Goal: Transaction & Acquisition: Purchase product/service

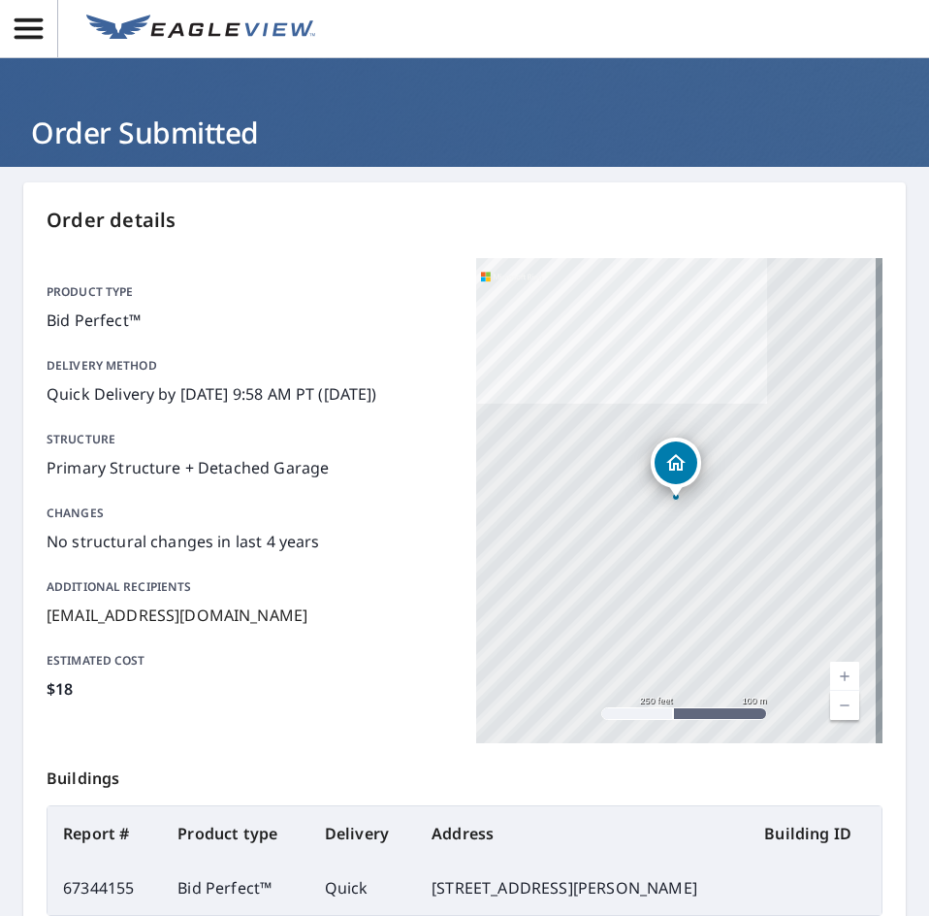
scroll to position [228, 0]
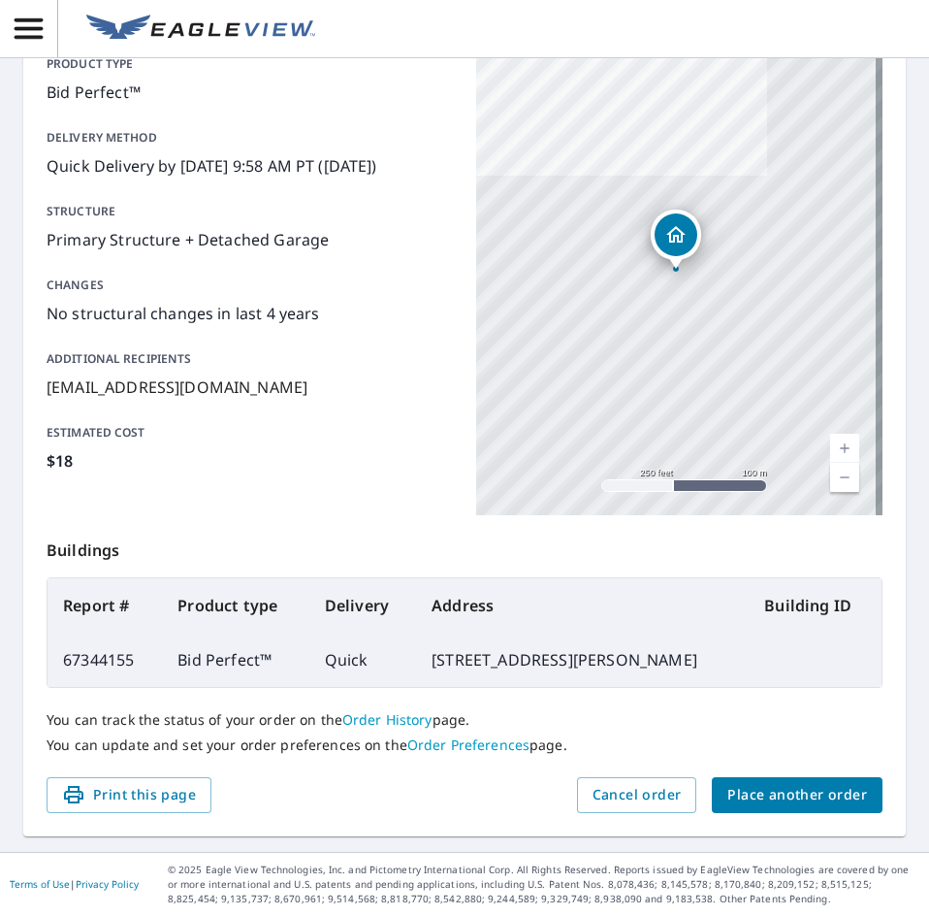
click at [772, 796] on span "Place another order" at bounding box center [797, 795] width 140 height 24
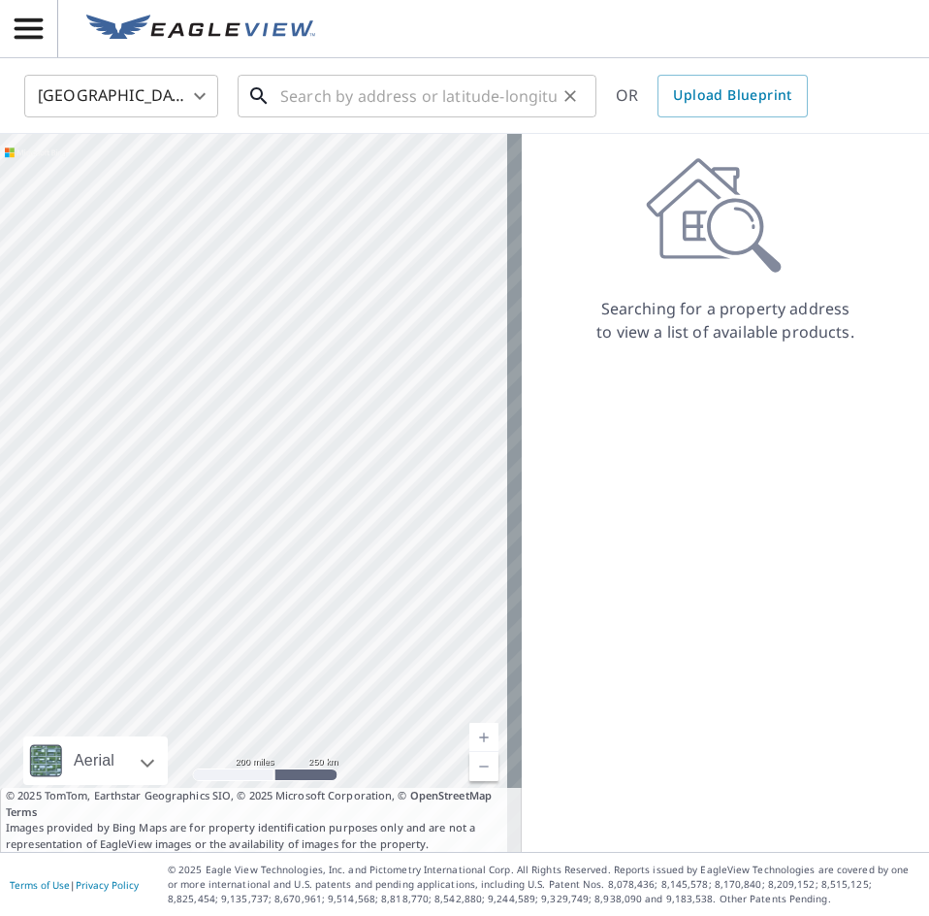
click at [324, 87] on input "text" at bounding box center [418, 96] width 276 height 54
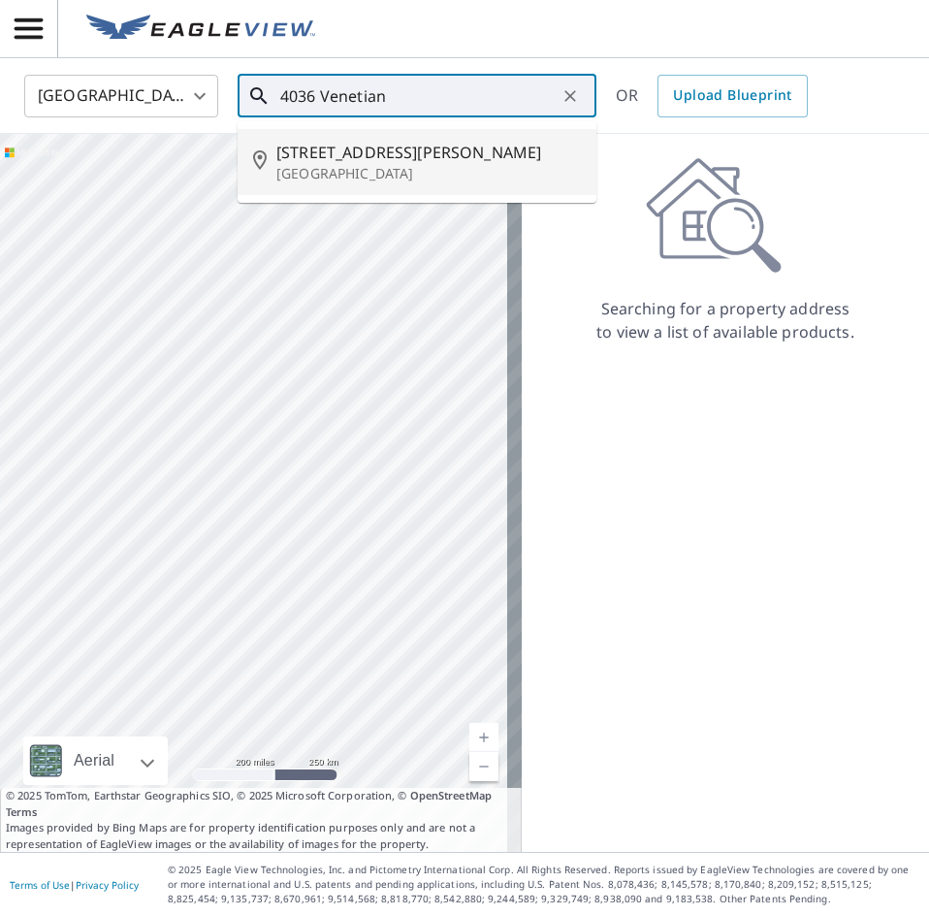
click at [339, 158] on span "[STREET_ADDRESS][PERSON_NAME]" at bounding box center [428, 152] width 305 height 23
type input "[STREET_ADDRESS]"
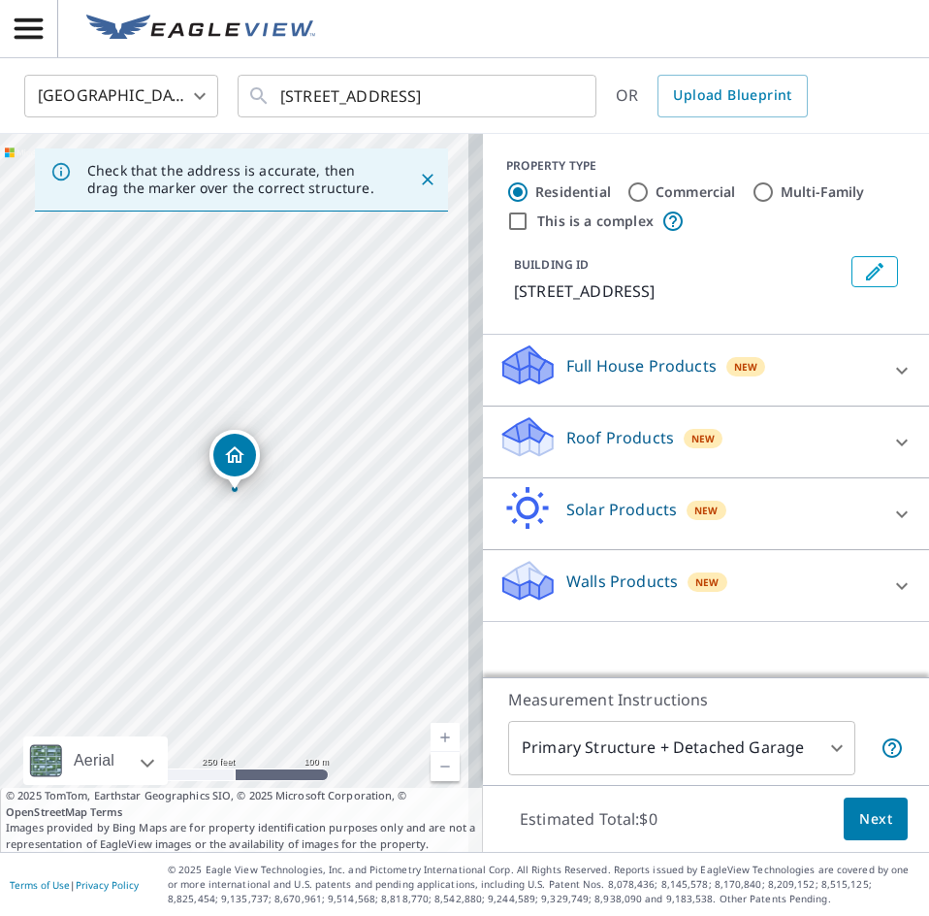
click at [566, 439] on p "Roof Products" at bounding box center [620, 437] width 108 height 23
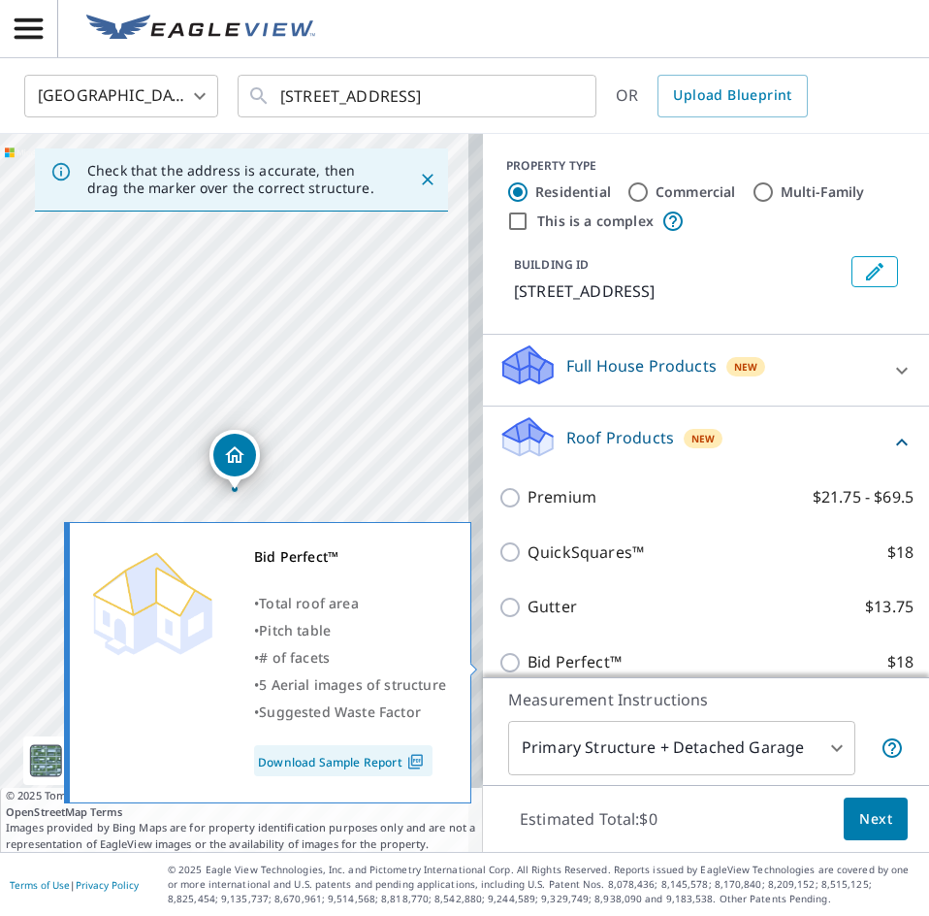
click at [499, 660] on input "Bid Perfect™ $18" at bounding box center [513, 662] width 29 height 23
checkbox input "true"
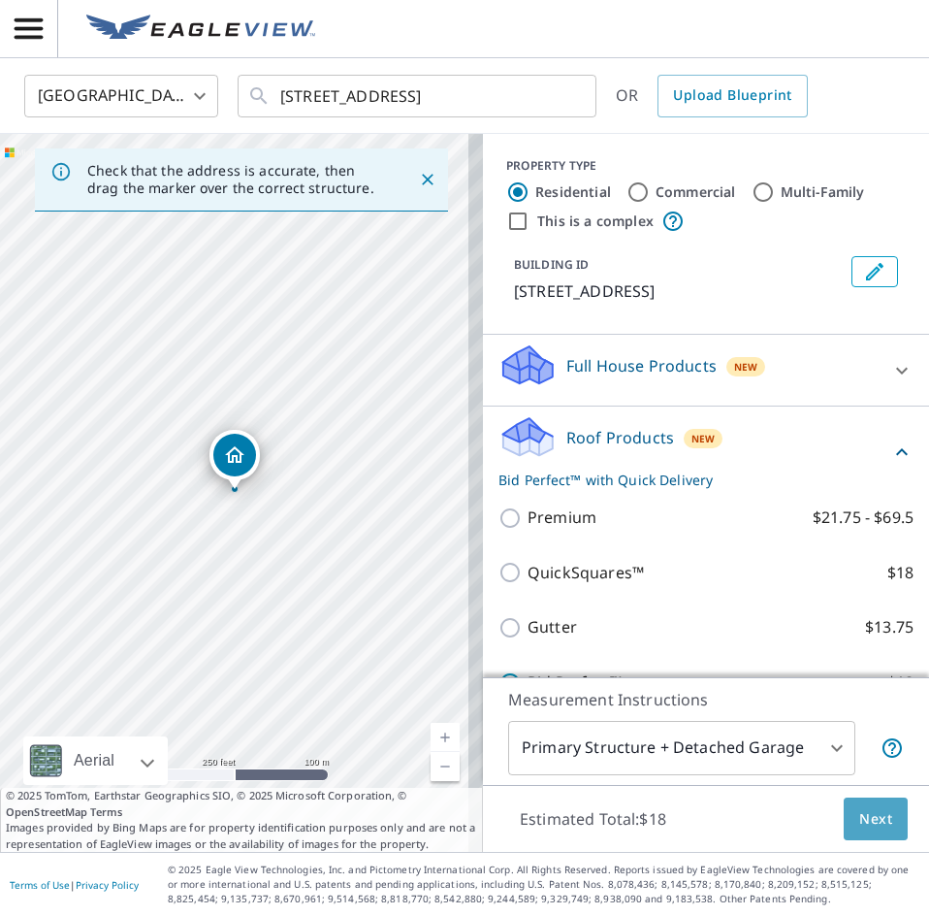
click at [867, 814] on span "Next" at bounding box center [875, 819] width 33 height 24
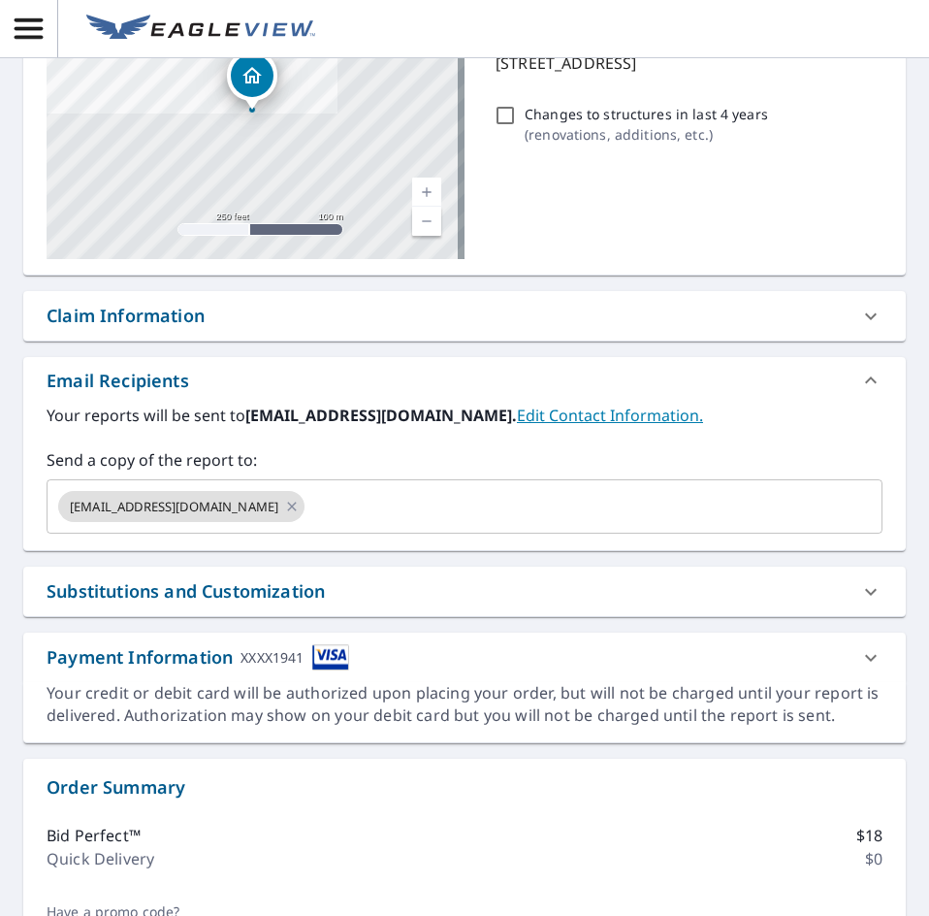
scroll to position [291, 0]
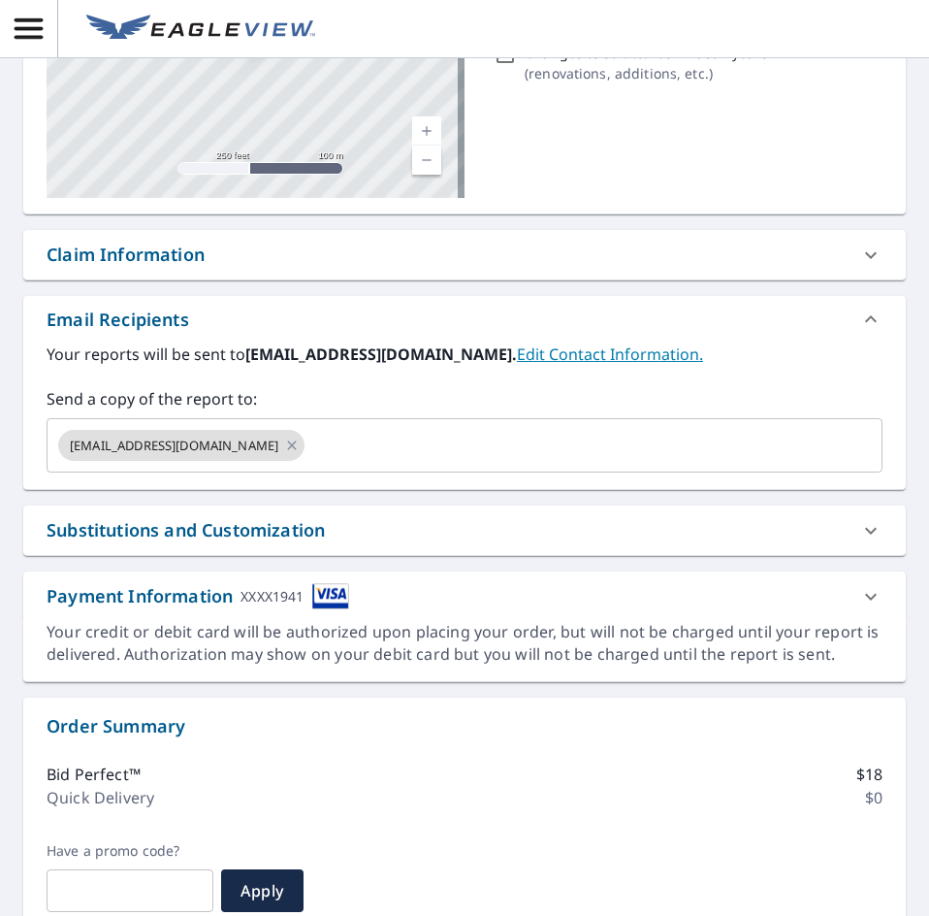
click at [225, 518] on div "Substitutions and Customization" at bounding box center [186, 530] width 278 height 26
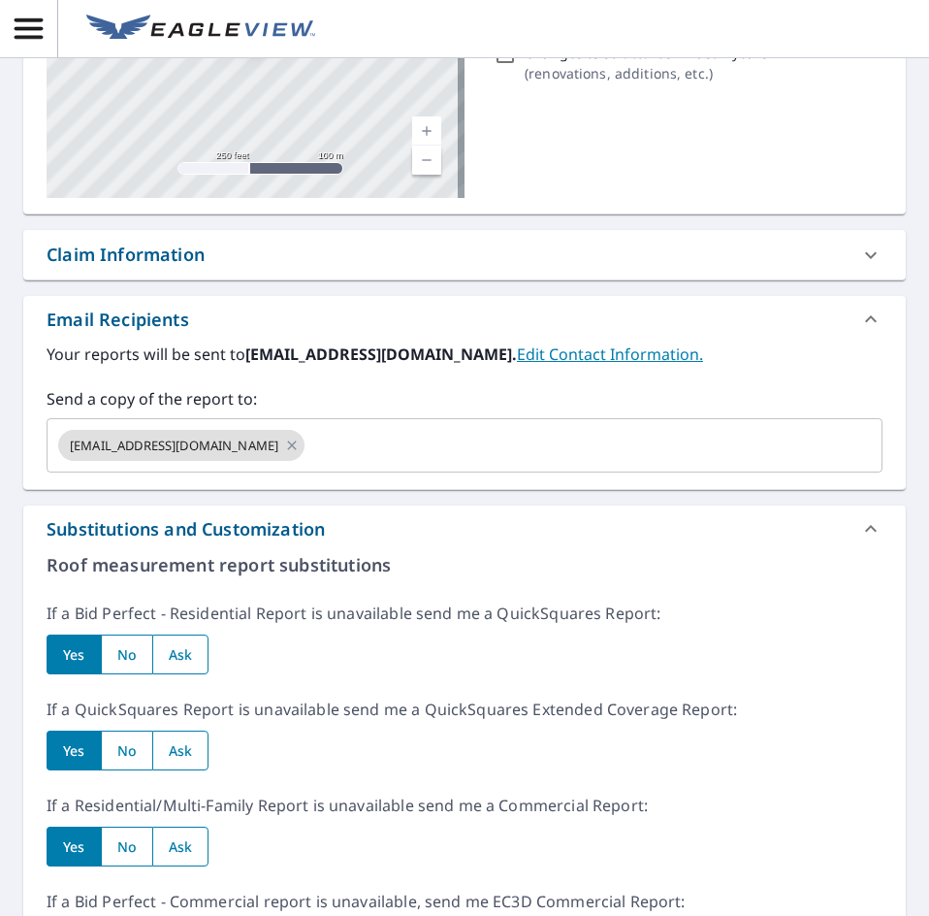
click at [141, 644] on input "radio" at bounding box center [126, 654] width 51 height 40
radio input "true"
click at [129, 736] on input "radio" at bounding box center [126, 750] width 51 height 40
radio input "true"
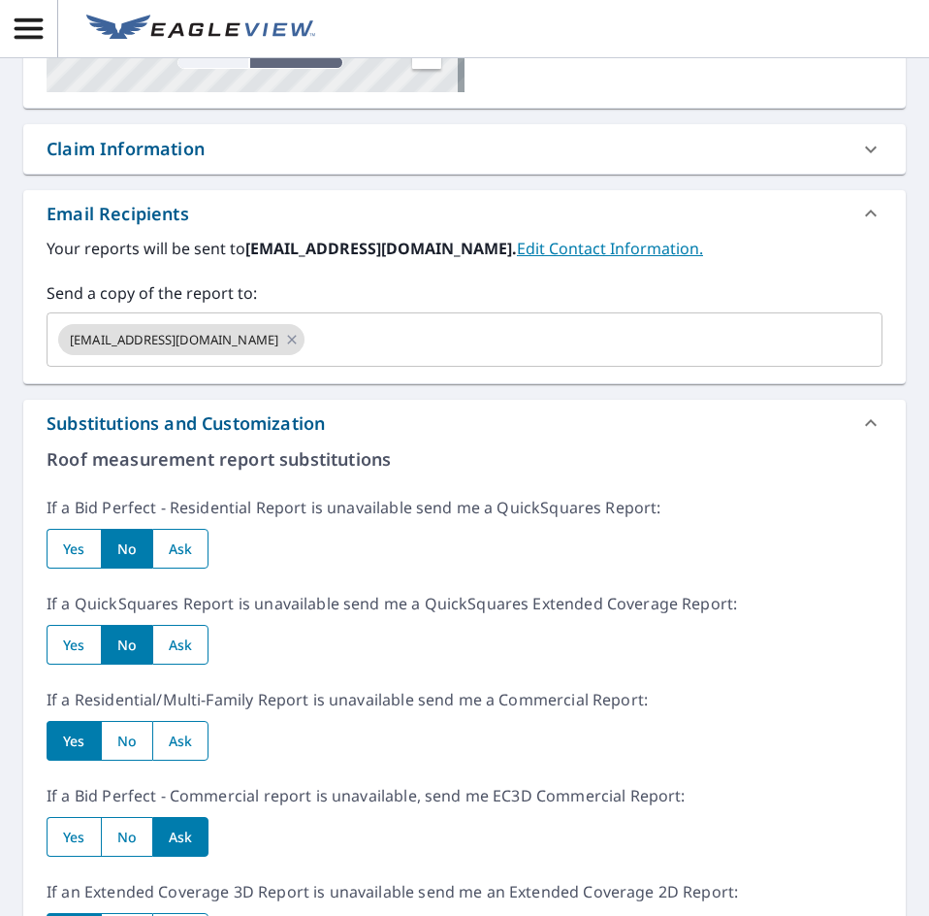
scroll to position [582, 0]
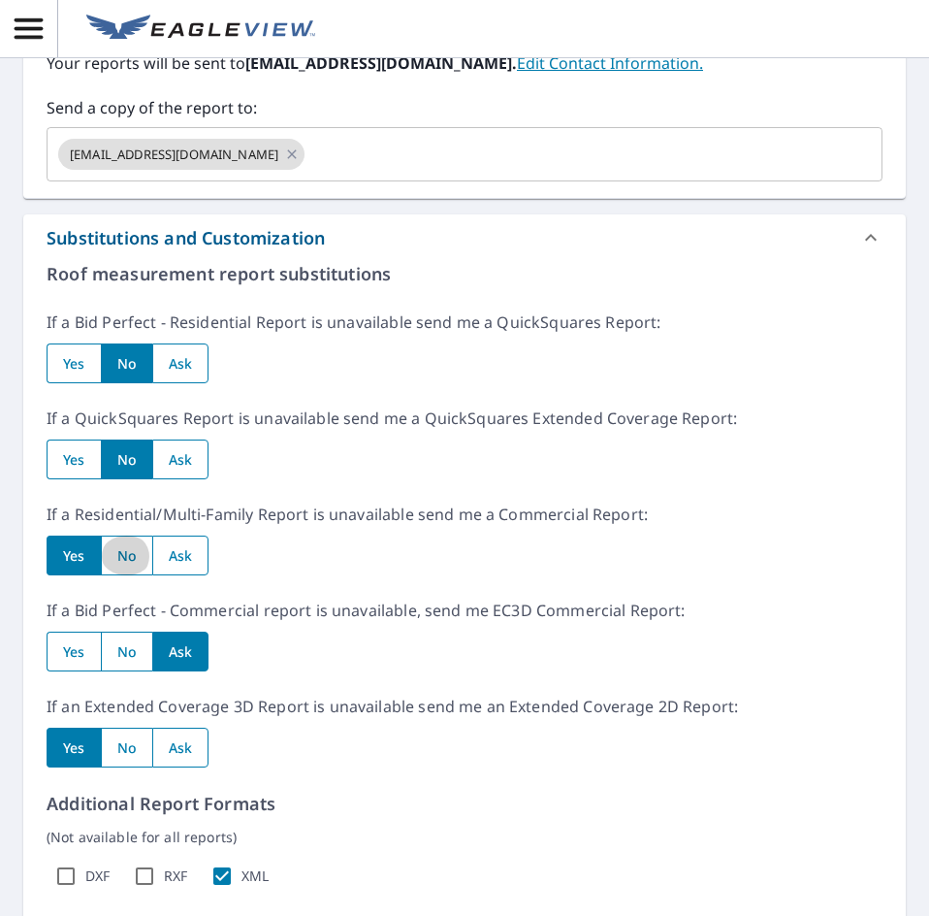
drag, startPoint x: 130, startPoint y: 563, endPoint x: 103, endPoint y: 658, distance: 98.9
click at [128, 564] on input "radio" at bounding box center [126, 555] width 51 height 40
radio input "true"
drag, startPoint x: 126, startPoint y: 655, endPoint x: 114, endPoint y: 680, distance: 27.8
click at [125, 657] on input "radio" at bounding box center [126, 651] width 51 height 40
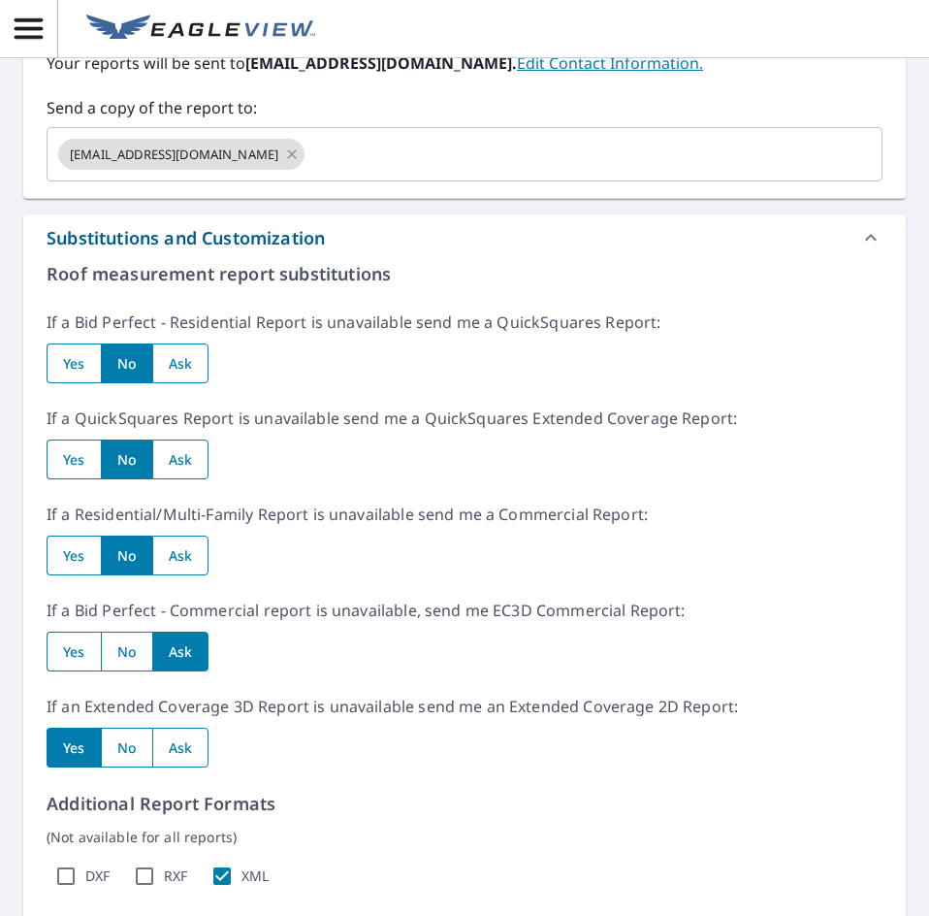
radio input "true"
click at [143, 741] on input "radio" at bounding box center [126, 747] width 51 height 40
radio input "true"
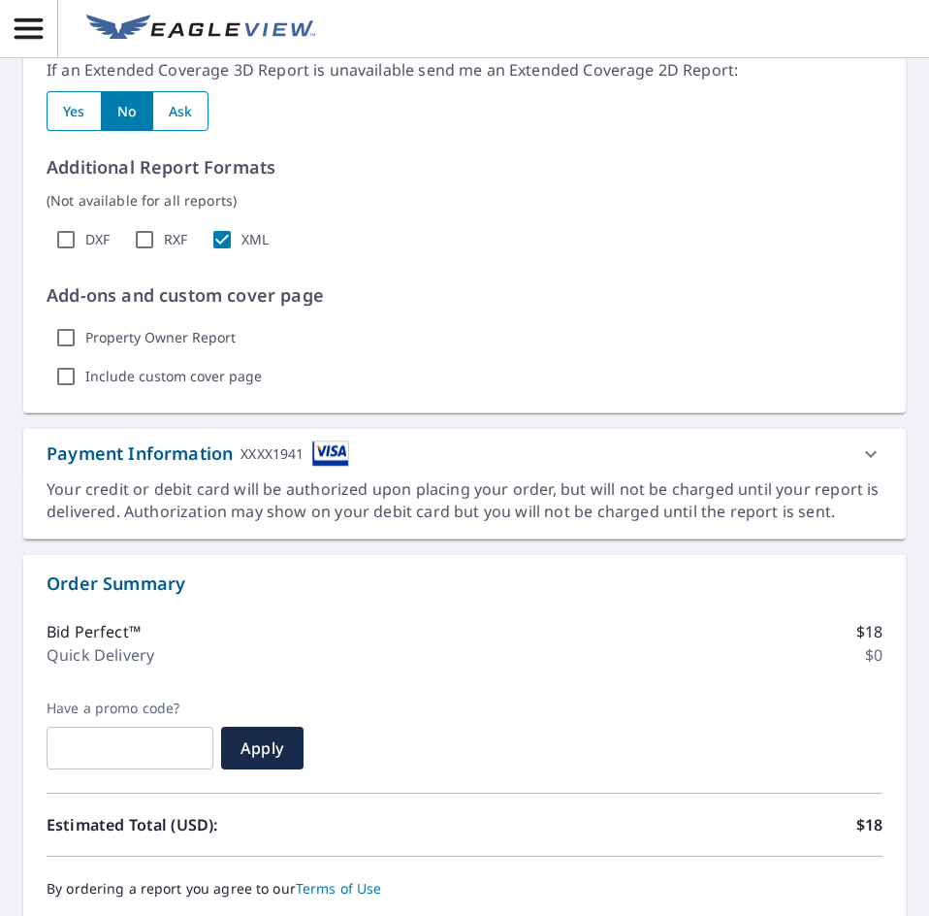
scroll to position [1400, 0]
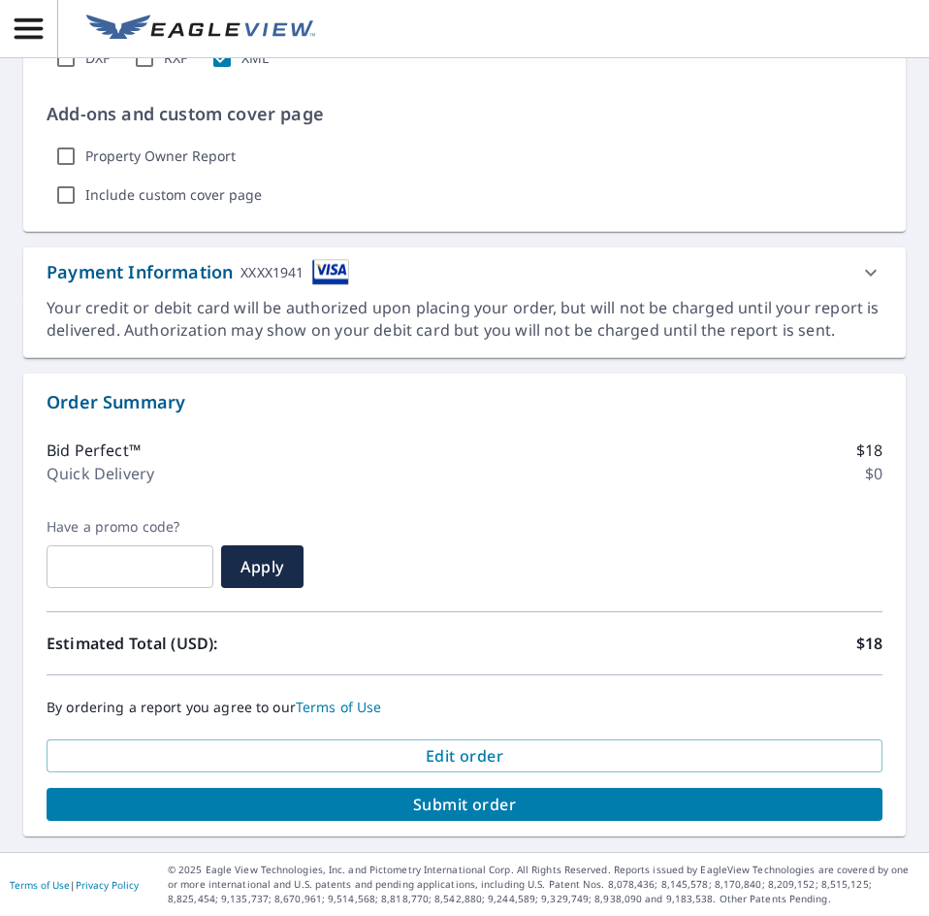
click at [454, 807] on span "Submit order" at bounding box center [464, 803] width 805 height 21
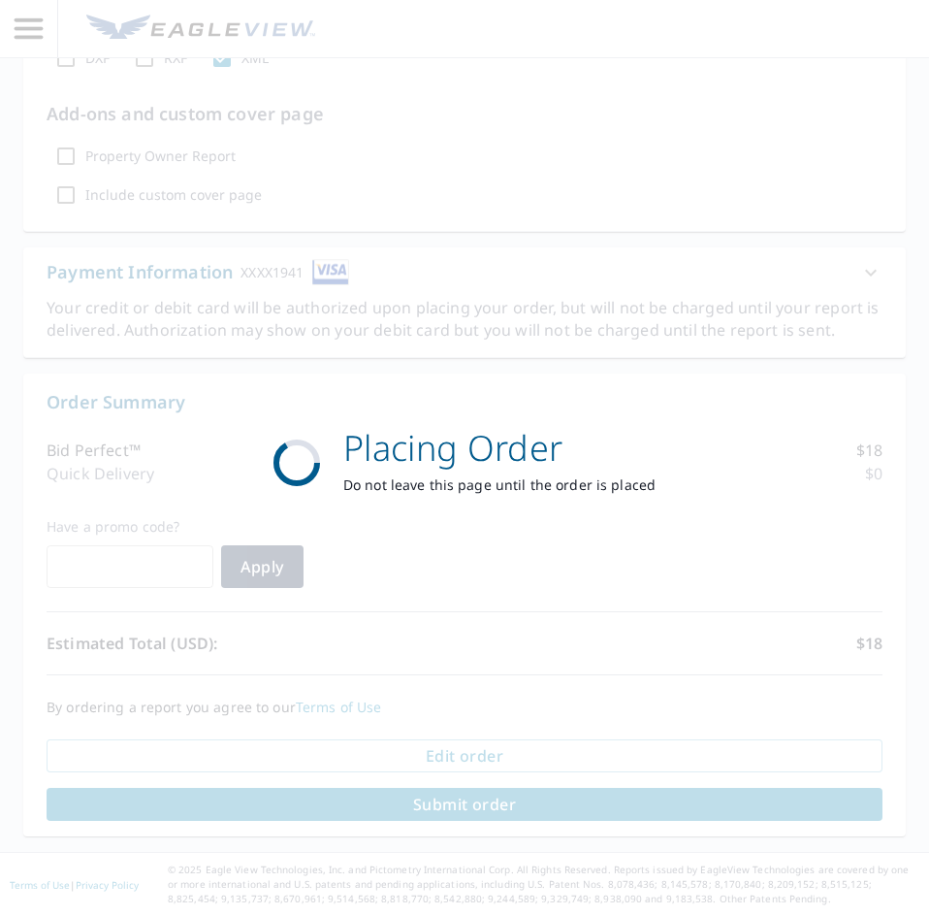
scroll to position [1256, 0]
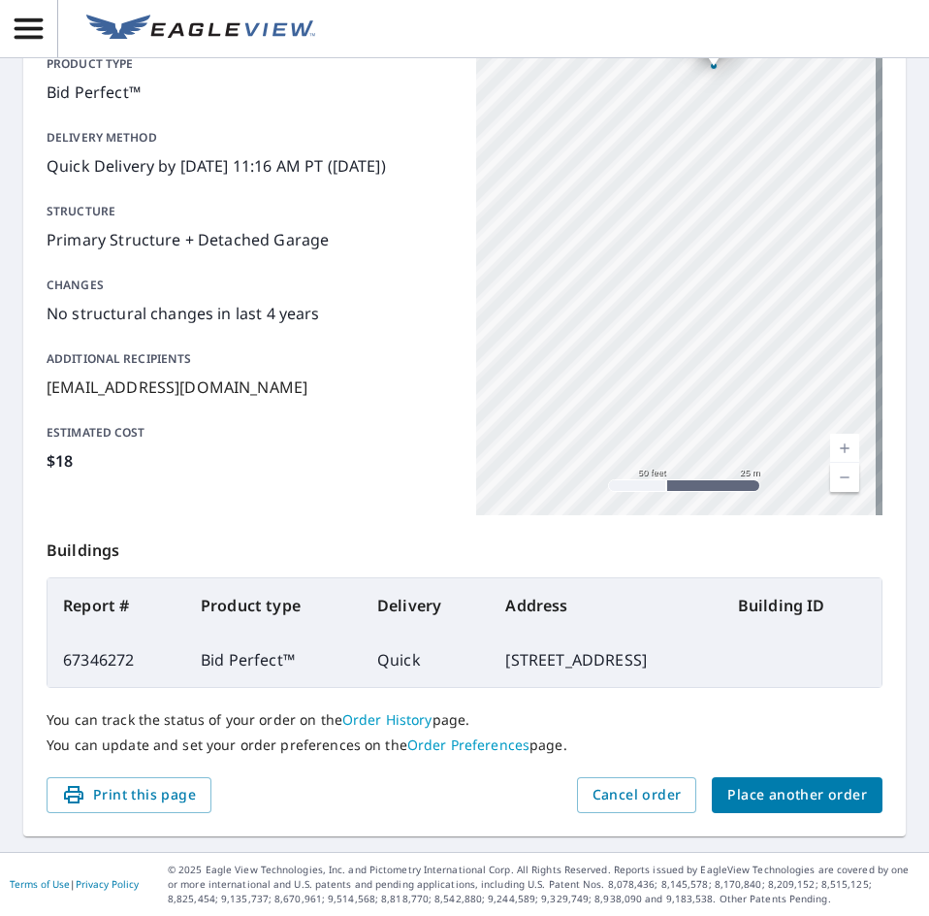
drag, startPoint x: 795, startPoint y: 279, endPoint x: 788, endPoint y: 79, distance: 200.9
click at [788, 79] on div "[STREET_ADDRESS]" at bounding box center [679, 272] width 406 height 485
